Goal: Task Accomplishment & Management: Manage account settings

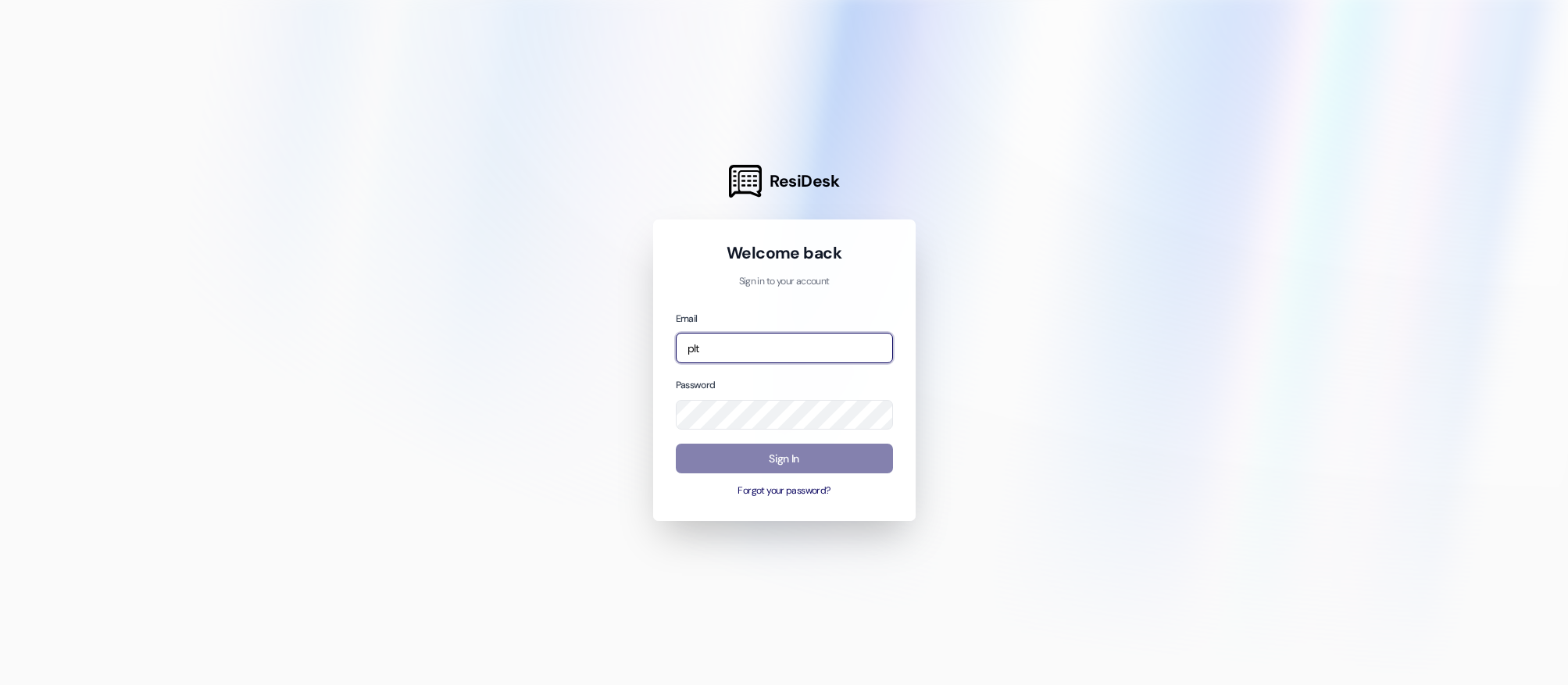
click at [796, 342] on input "plt" at bounding box center [784, 348] width 217 height 31
type input "p"
type input "t"
type input "p"
type input "a"
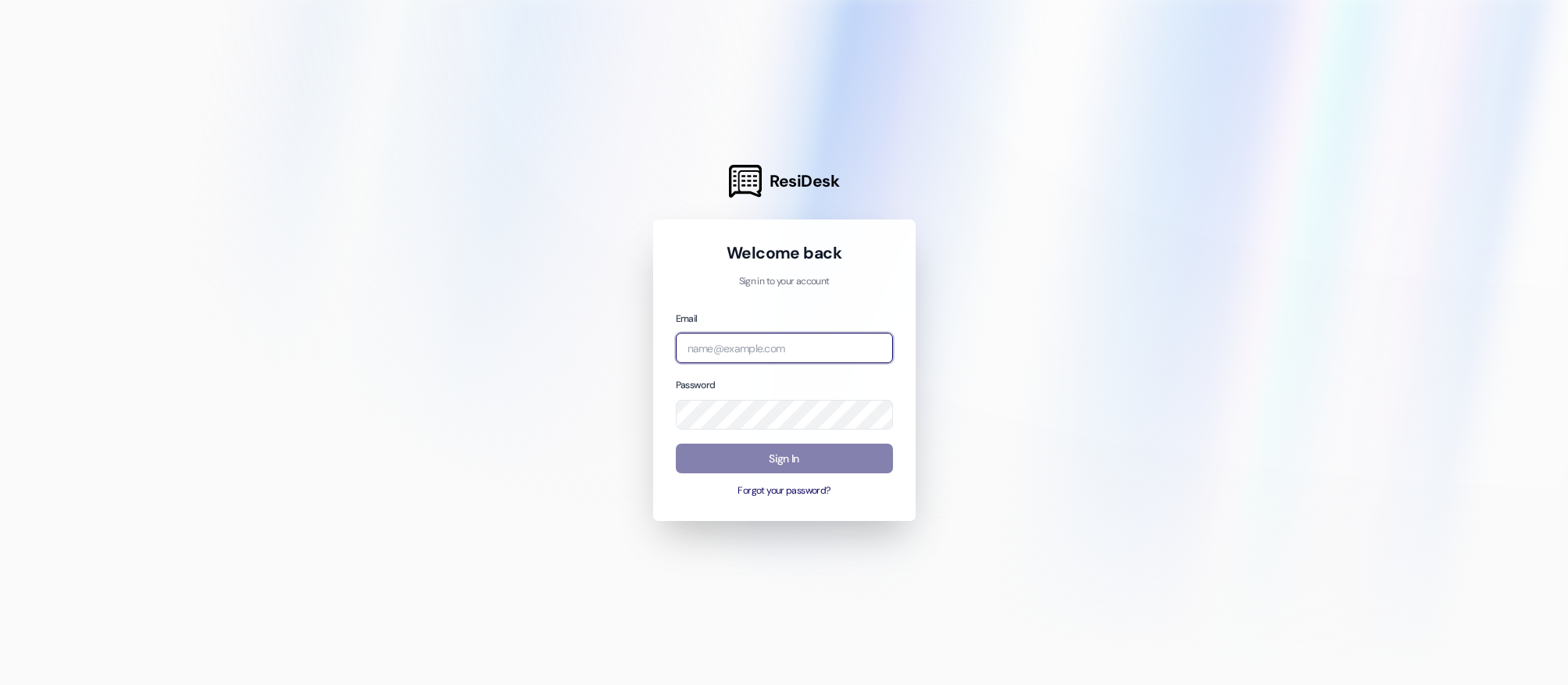
paste input "[EMAIL_ADDRESS][DOMAIN_NAME]"
type input "[EMAIL_ADDRESS][DOMAIN_NAME]"
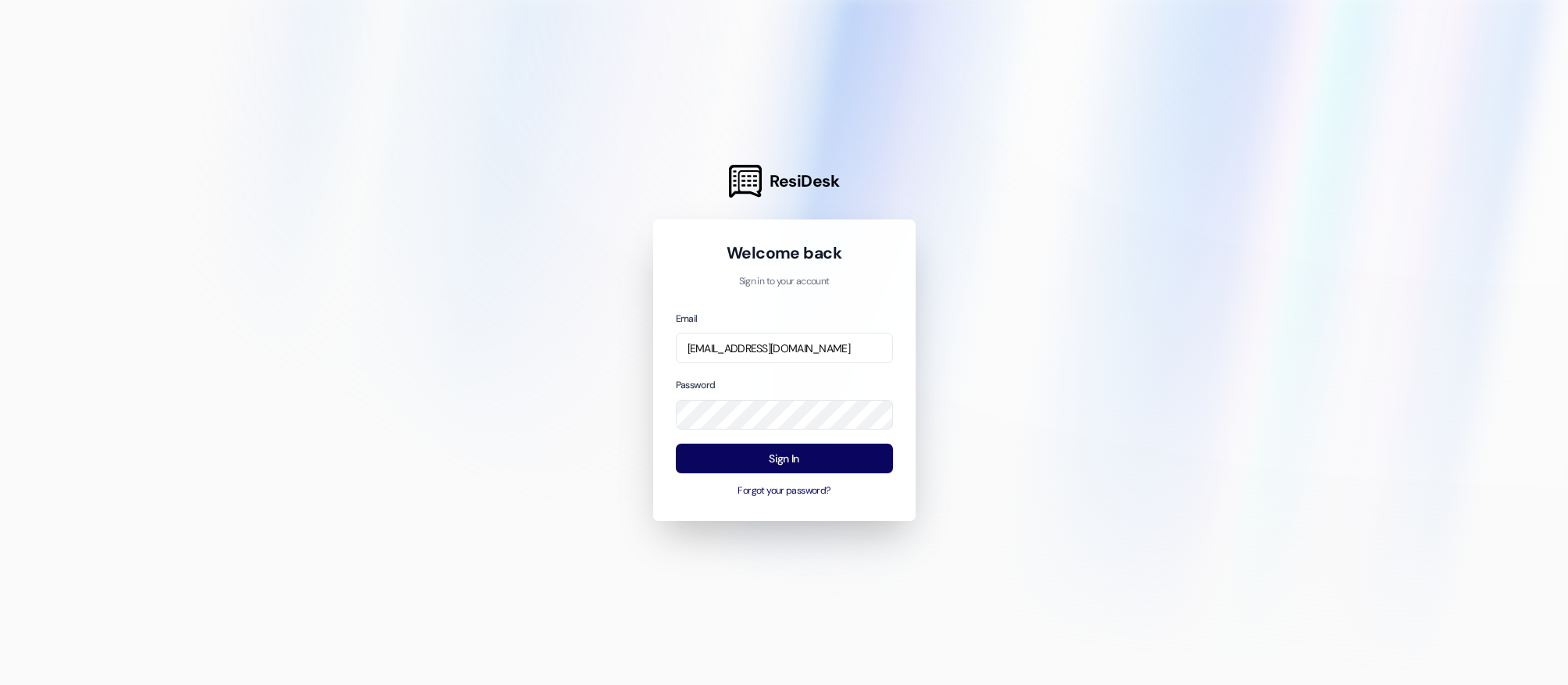
click at [520, 374] on div at bounding box center [784, 342] width 1568 height 685
click at [770, 463] on button "Sign In" at bounding box center [784, 459] width 217 height 31
